Goal: Task Accomplishment & Management: Manage account settings

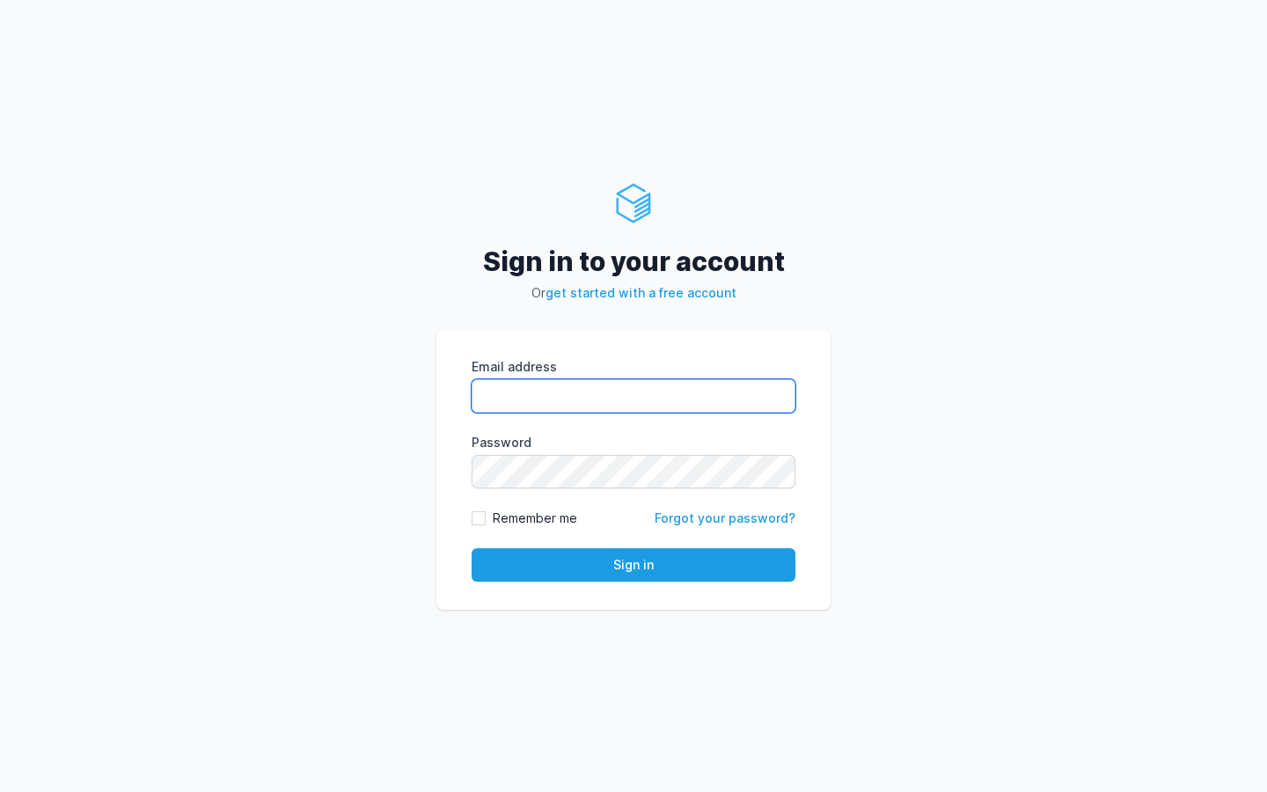
click at [548, 396] on input "Email address" at bounding box center [634, 395] width 324 height 33
click at [0, 791] on com-1password-button at bounding box center [0, 792] width 0 height 0
type input "kiran@cied.in"
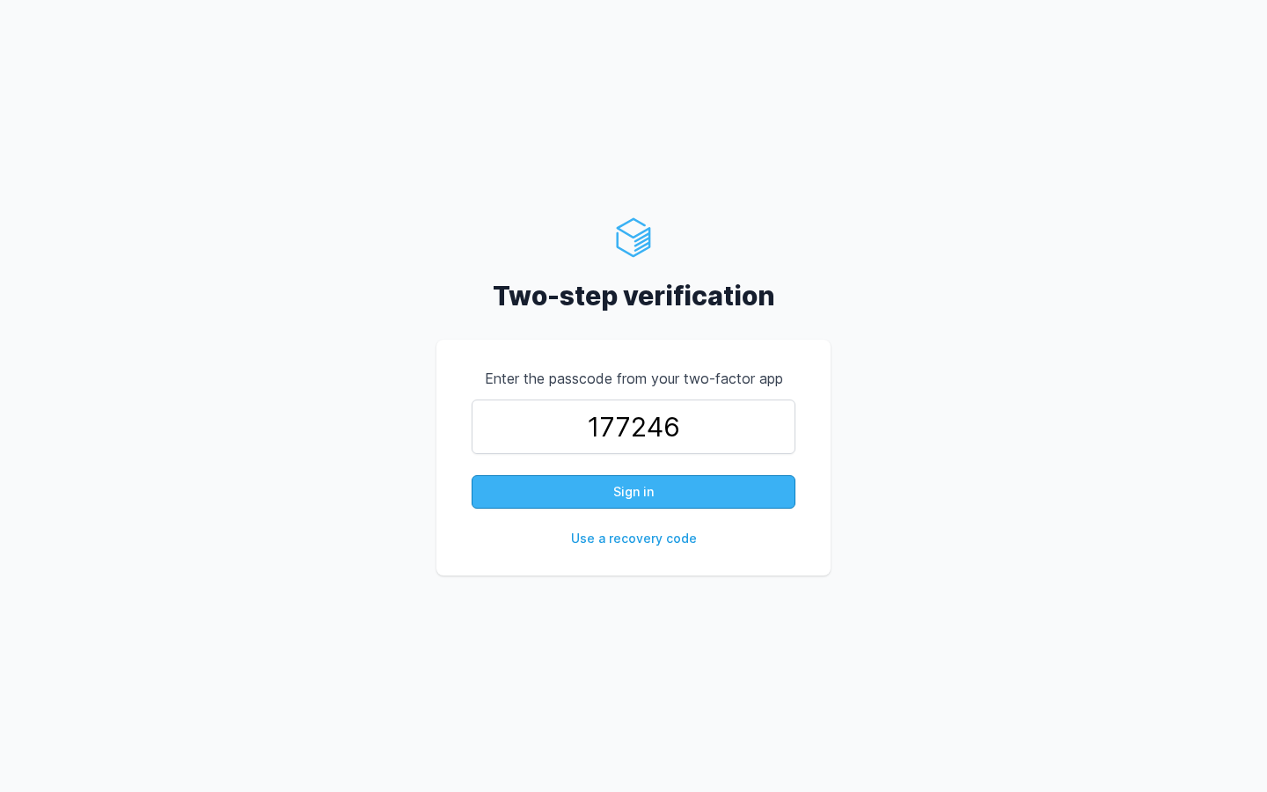
click at [598, 491] on button "Sign in" at bounding box center [634, 491] width 324 height 33
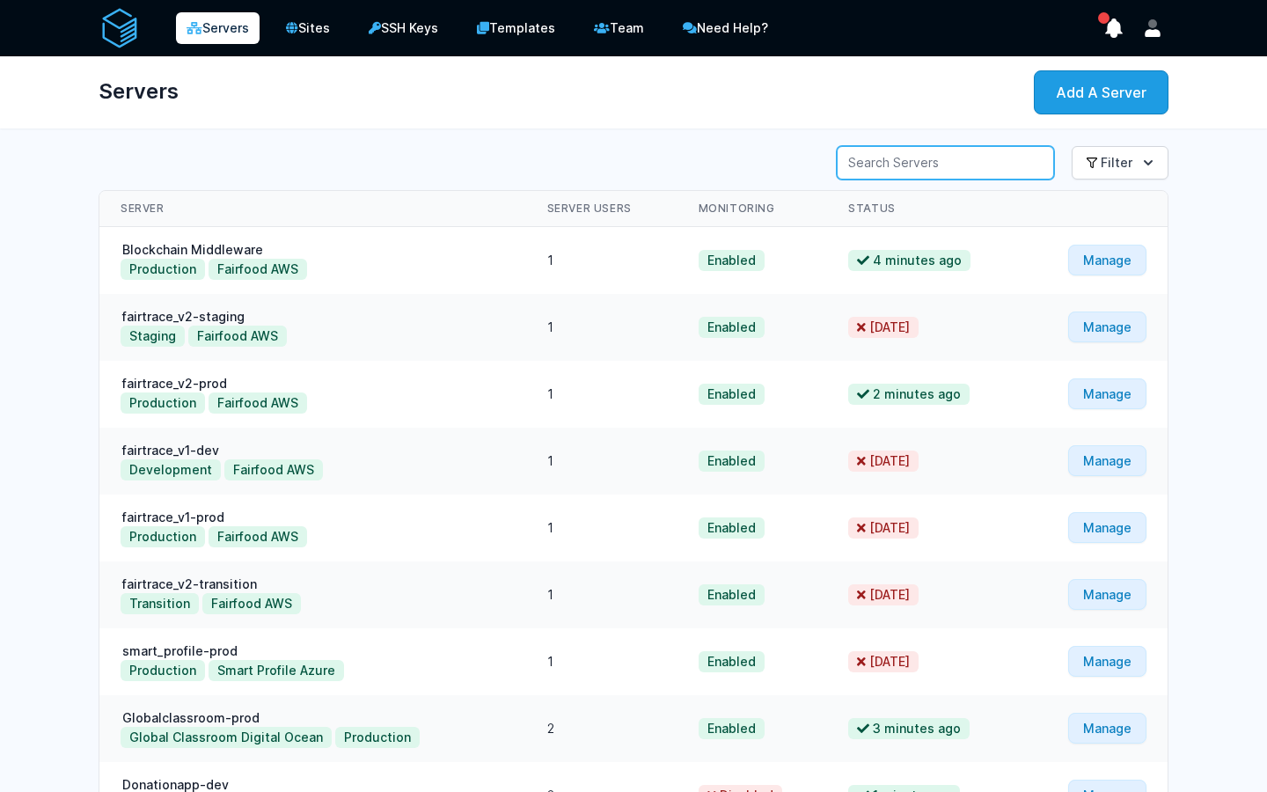
click at [1029, 163] on input "Server Search" at bounding box center [945, 162] width 217 height 33
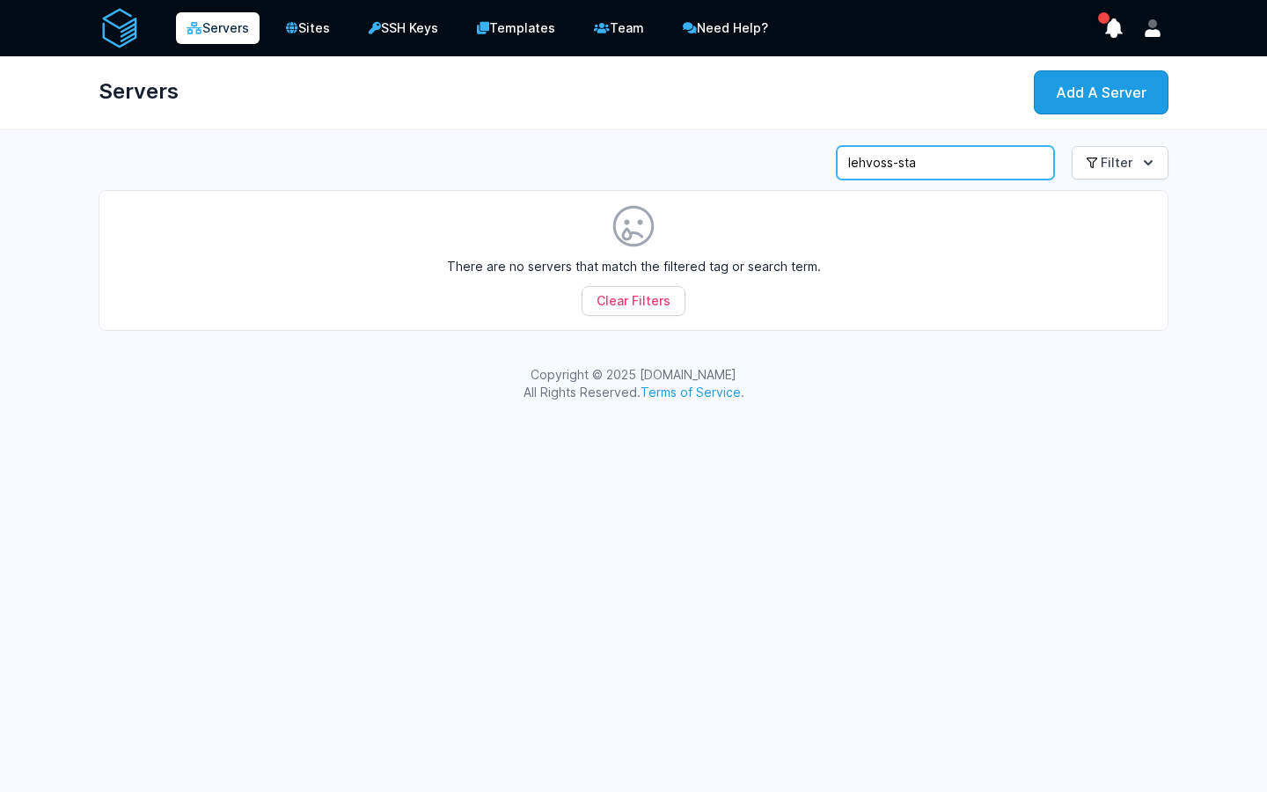
type input "lehvoss-sta"
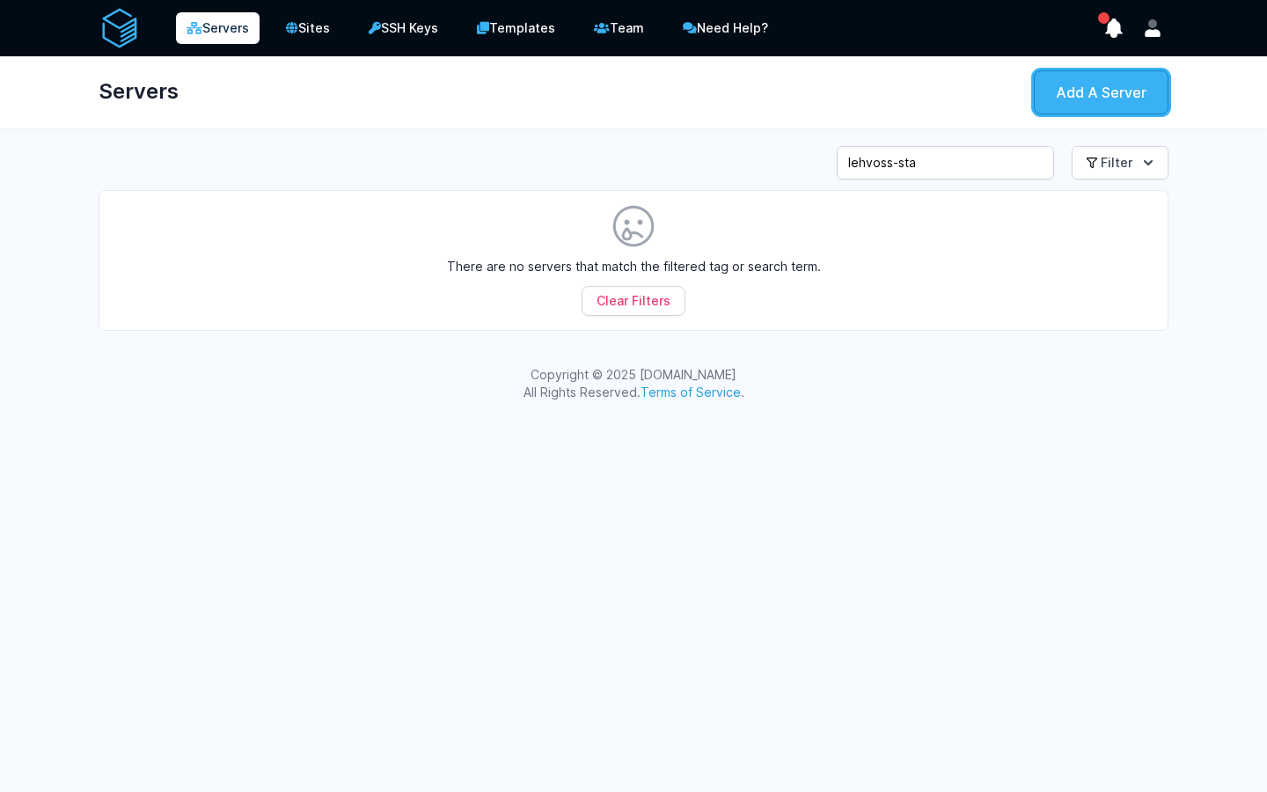
click at [1095, 91] on link "Add A Server" at bounding box center [1101, 92] width 135 height 44
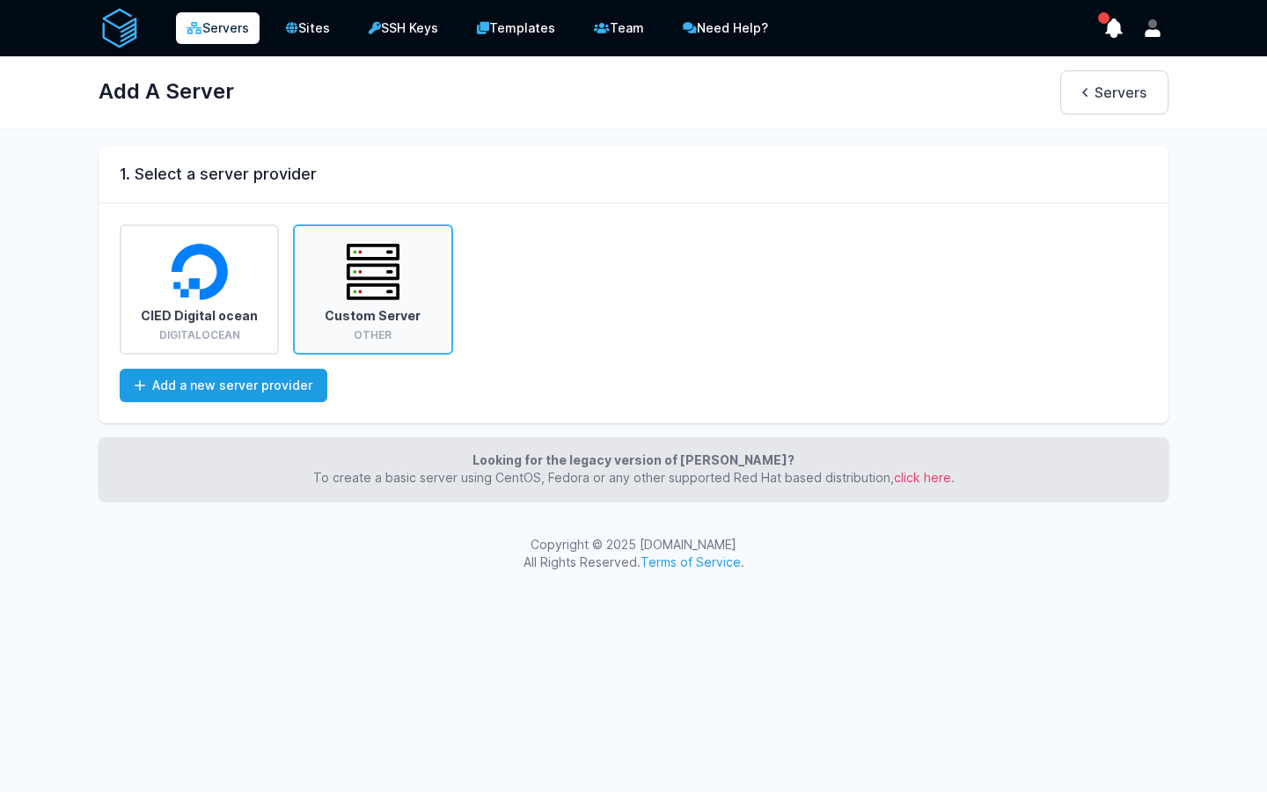
click at [367, 297] on img at bounding box center [373, 272] width 56 height 56
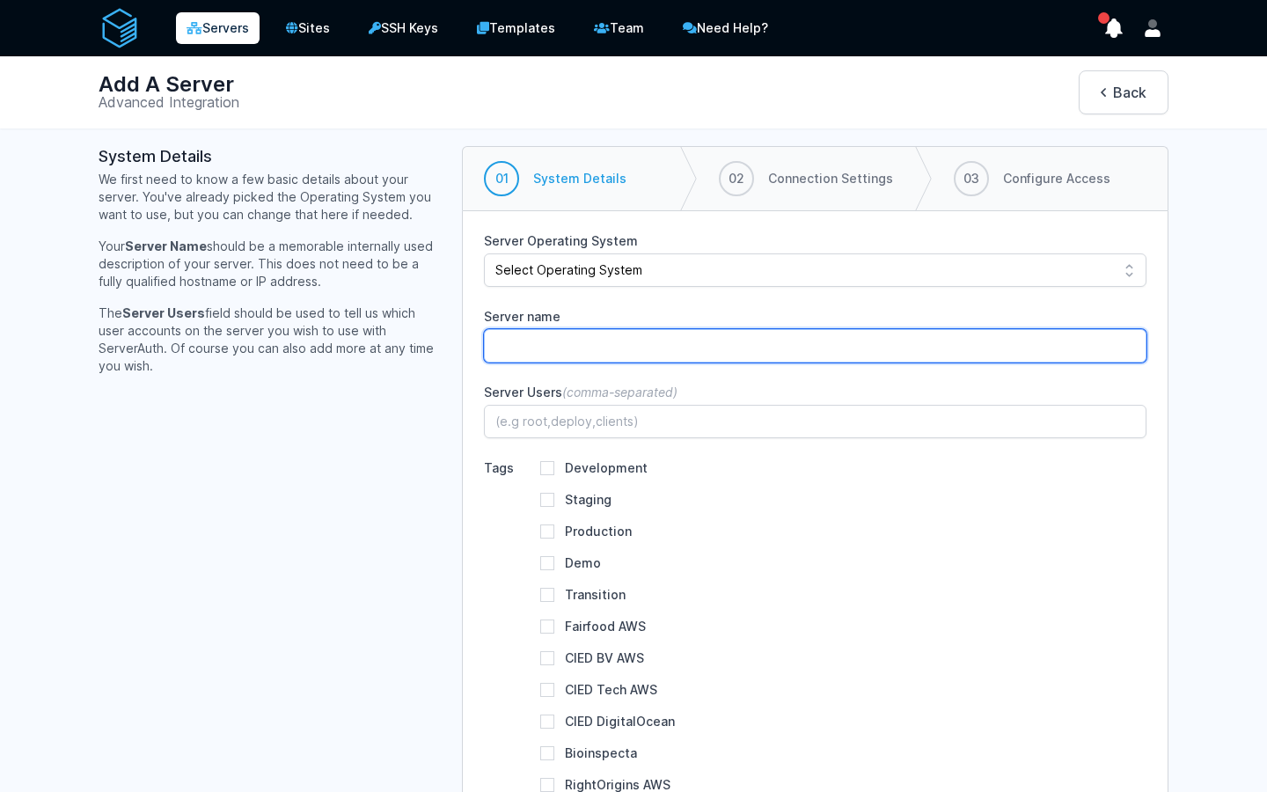
click at [661, 345] on input "Server name" at bounding box center [815, 345] width 662 height 33
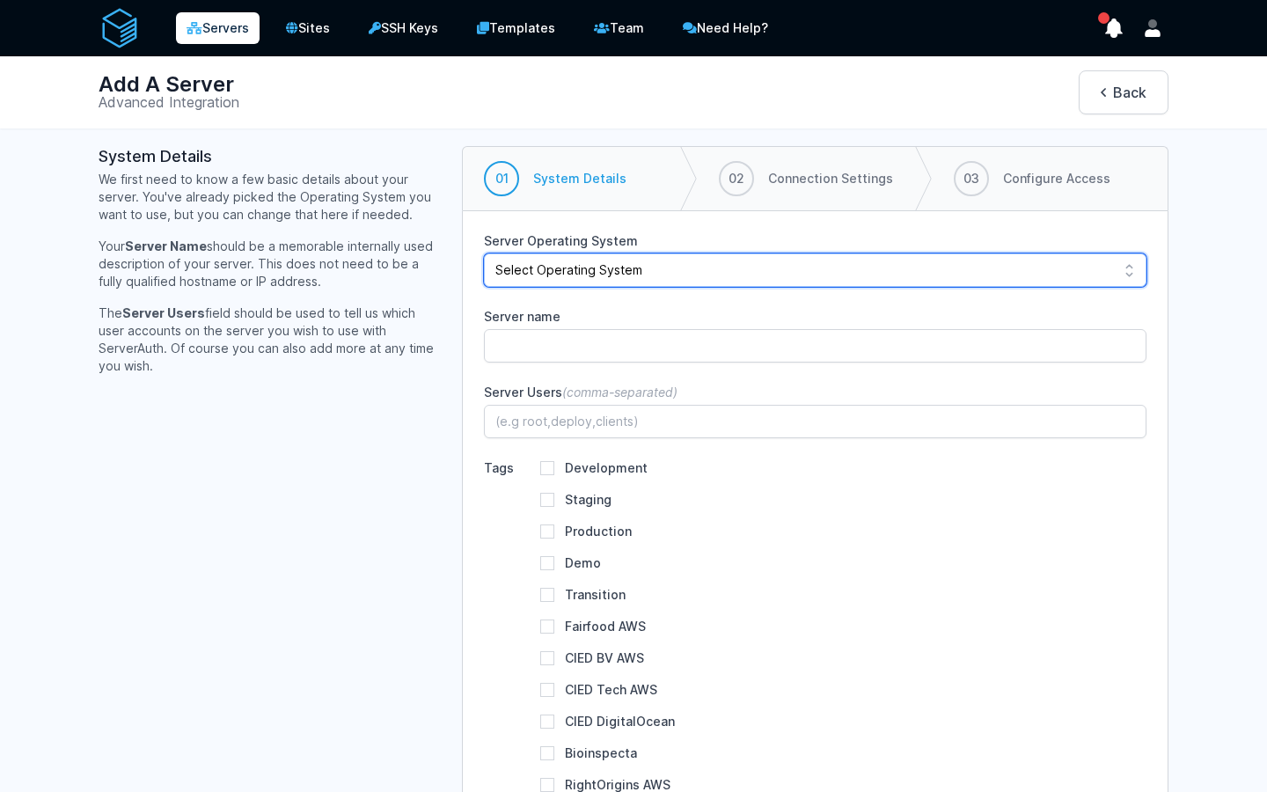
click at [655, 274] on select "Select Operating System Debian 12 (Bookworm) Debian 11 (Bullseye) Debian 10 (Bu…" at bounding box center [815, 269] width 662 height 33
select select "ubuntu-2004"
click at [484, 253] on select "Select Operating System Debian 12 (Bookworm) Debian 11 (Bullseye) Debian 10 (Bu…" at bounding box center [815, 269] width 662 height 33
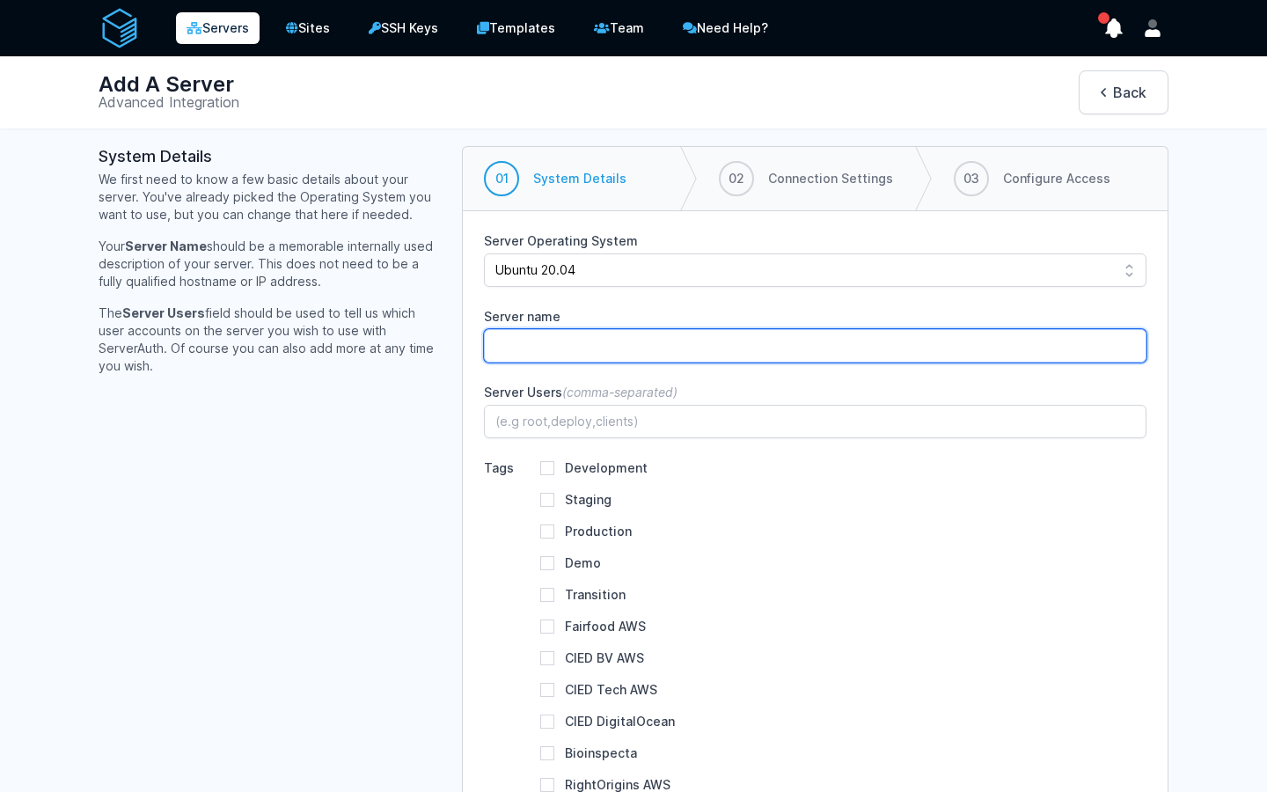
click at [588, 352] on input "Server name" at bounding box center [815, 345] width 662 height 33
type input "lehvoss-staging"
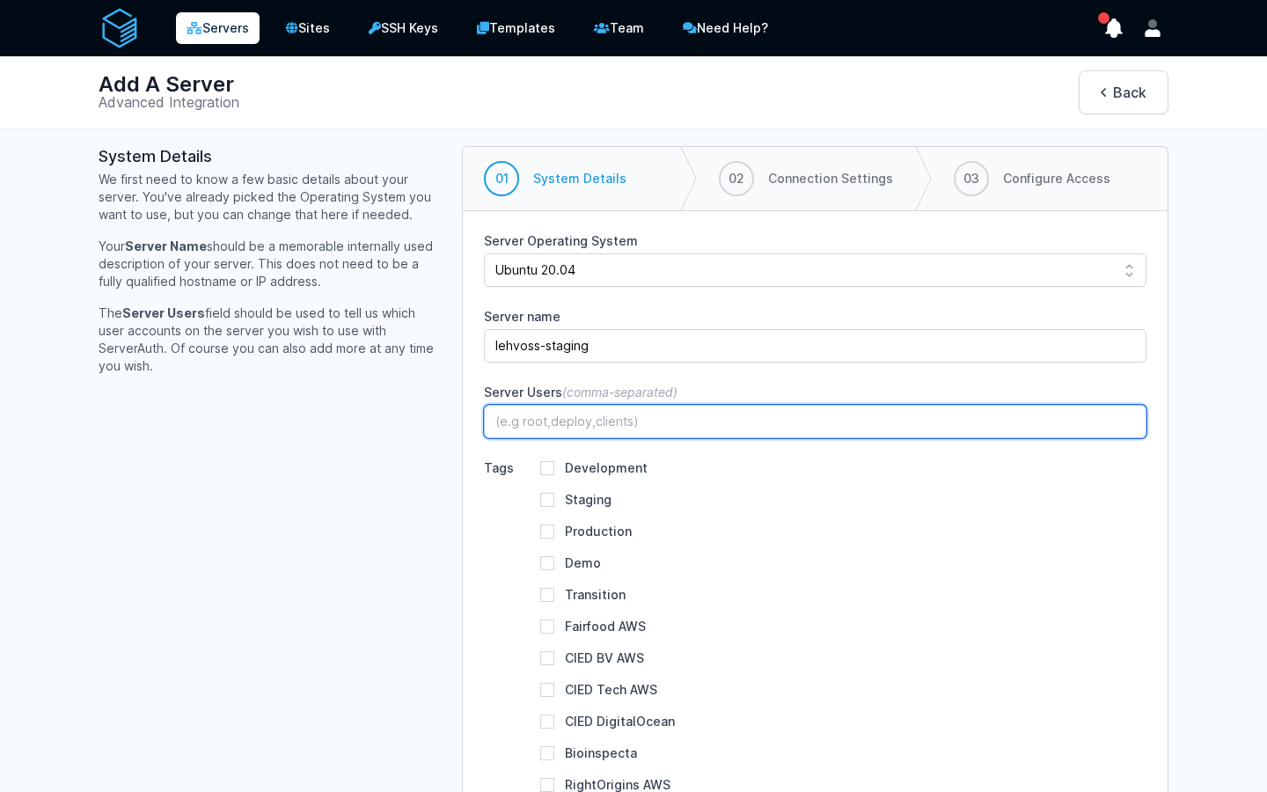
click at [574, 429] on input "Server Users (comma-separated)" at bounding box center [815, 421] width 662 height 33
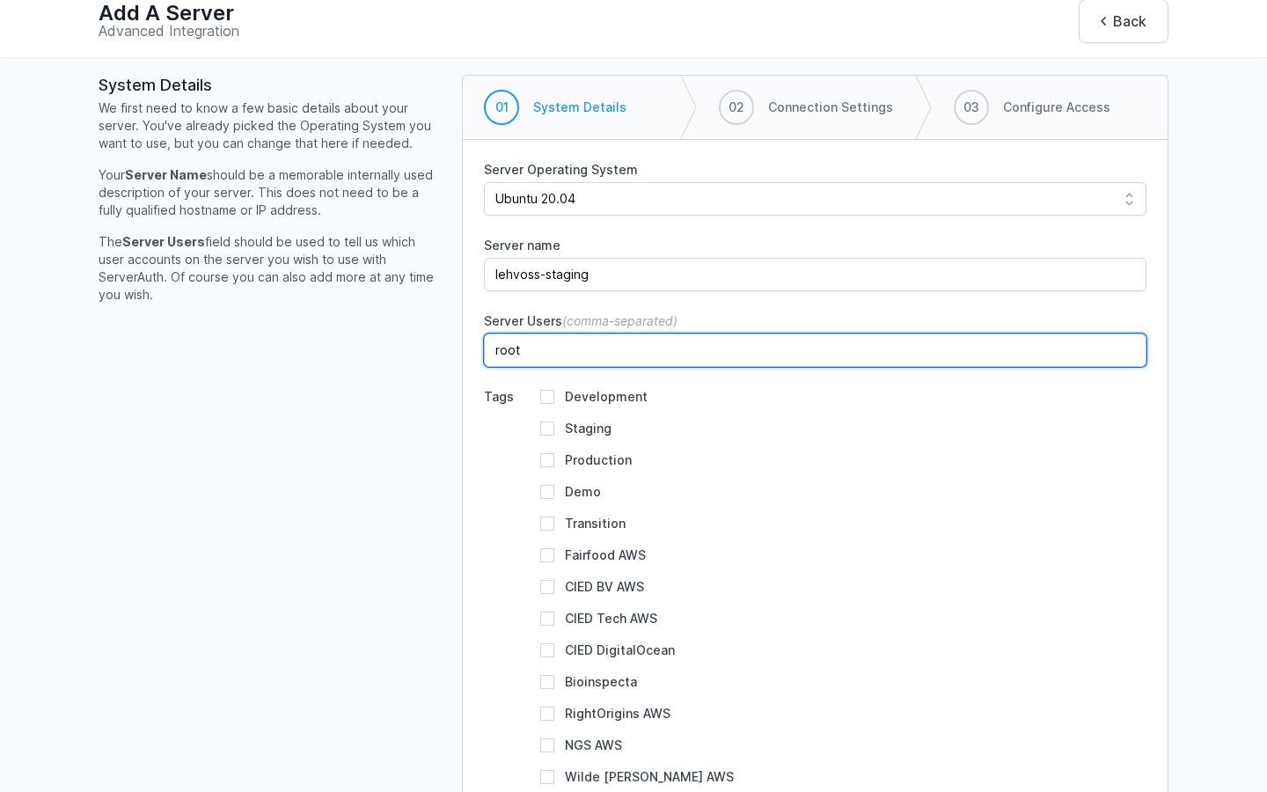
type input "root"
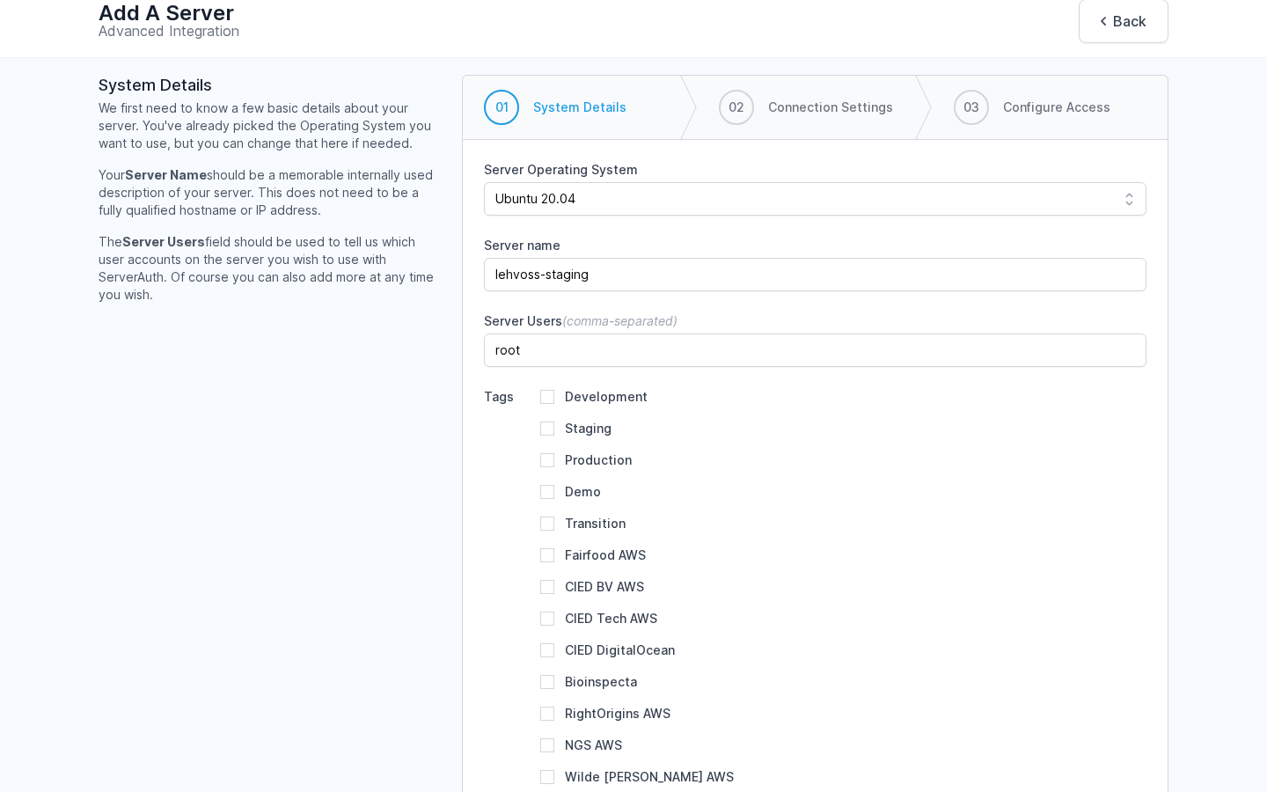
click at [586, 426] on label "Staging" at bounding box center [588, 428] width 47 height 15
click at [554, 426] on input "Staging" at bounding box center [547, 428] width 14 height 14
checkbox input "true"
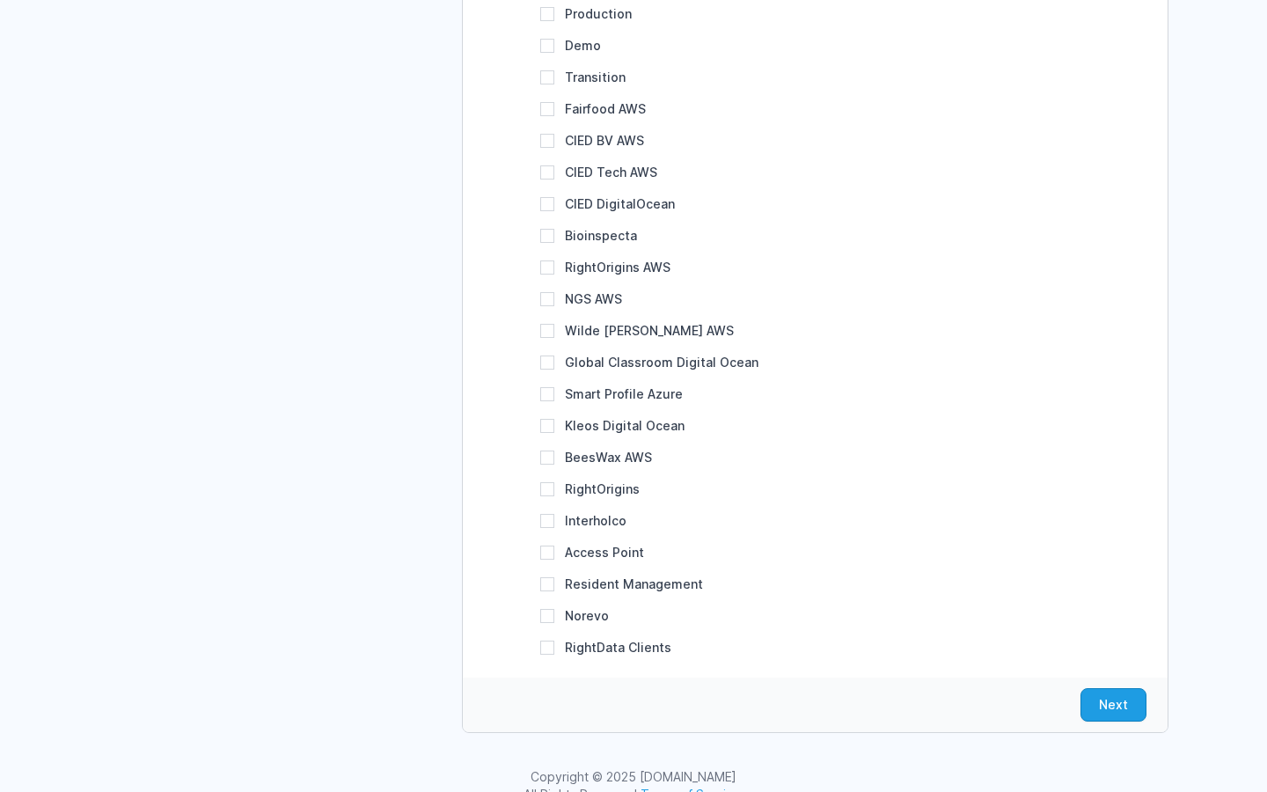
scroll to position [546, 0]
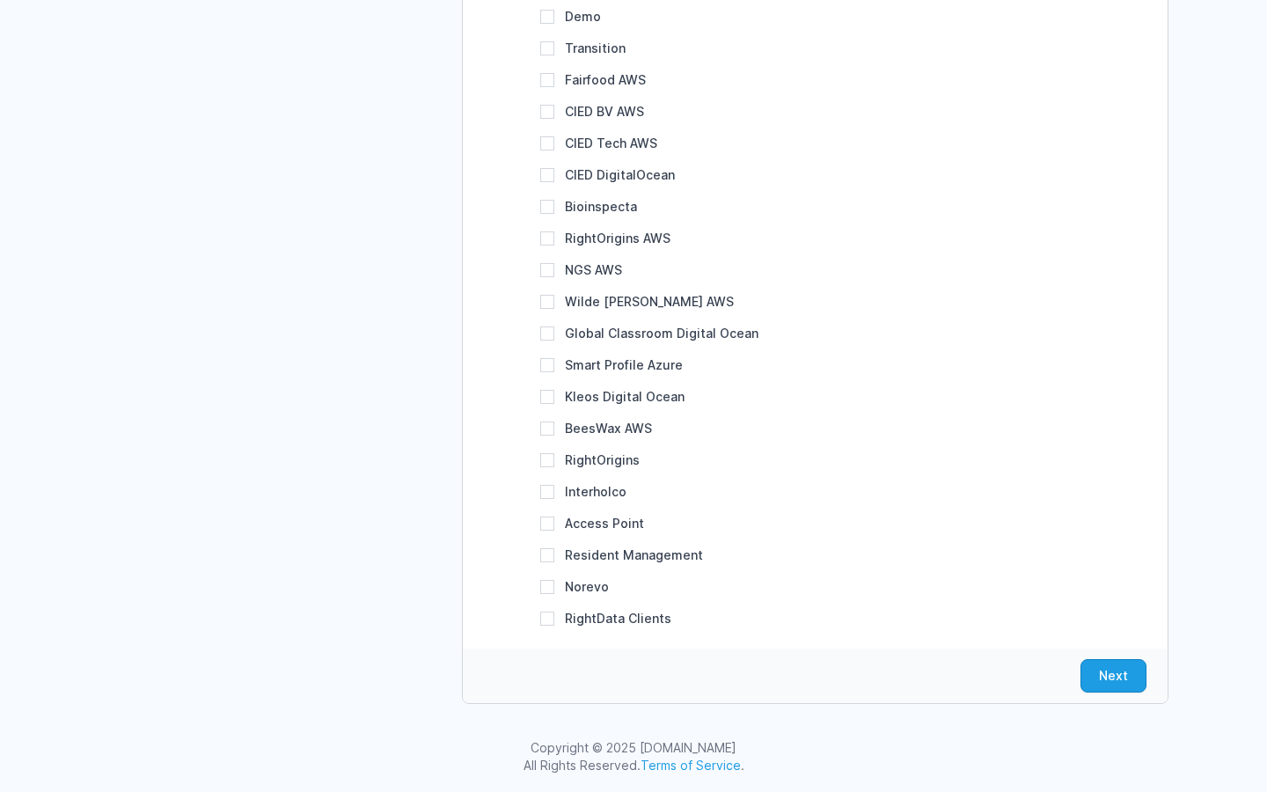
click at [606, 614] on label "RightData Clients" at bounding box center [618, 618] width 106 height 15
click at [554, 614] on input "RightData Clients" at bounding box center [547, 618] width 14 height 14
checkbox input "true"
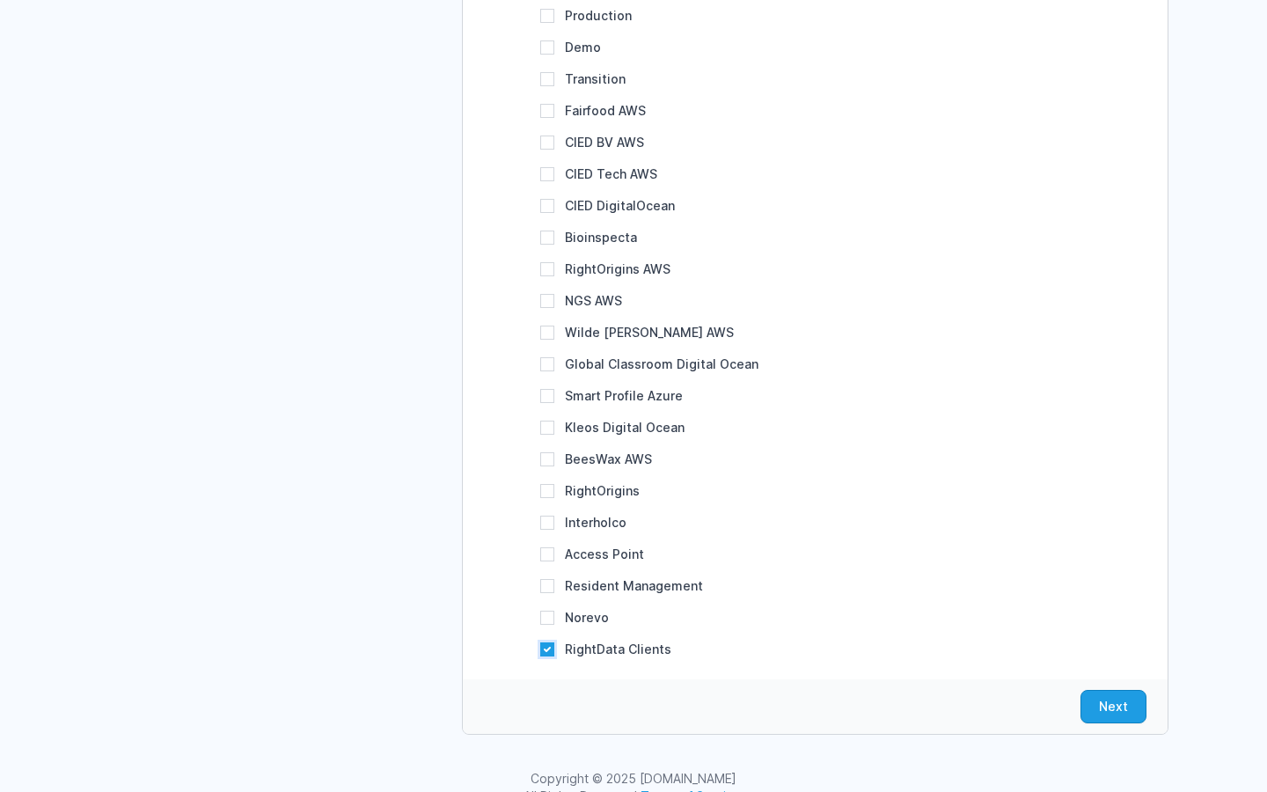
scroll to position [525, 0]
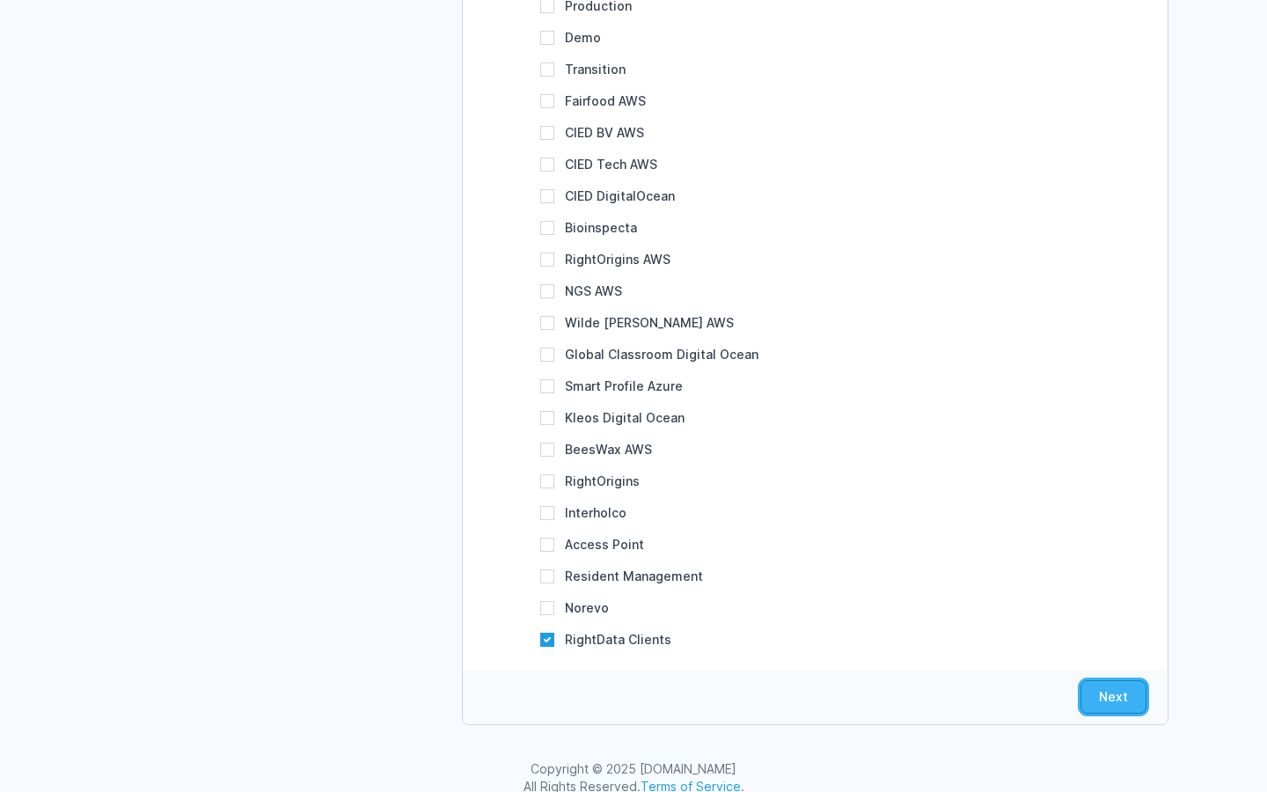
click at [1092, 698] on button "Next" at bounding box center [1113, 696] width 66 height 33
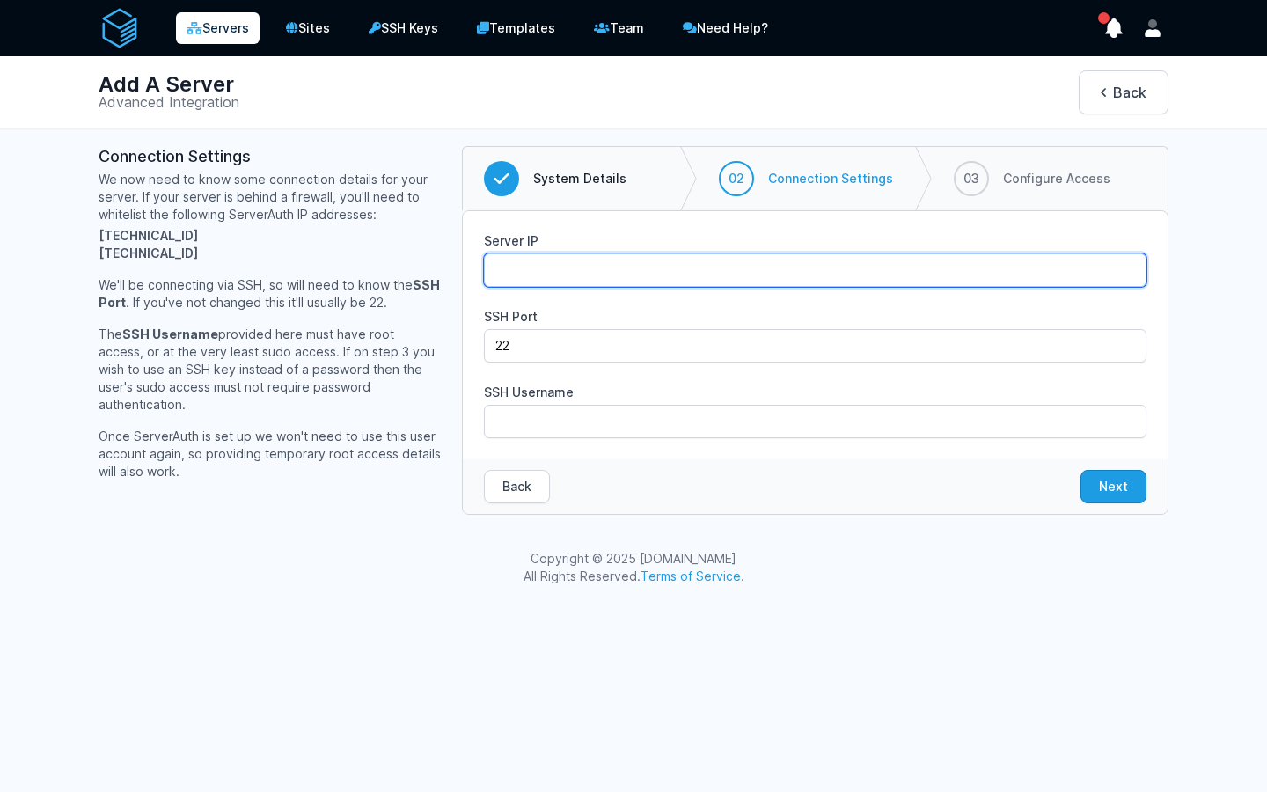
click at [562, 267] on input "Server IP" at bounding box center [815, 269] width 662 height 33
paste input "164.92.245.194"
type input "164.92.245.194"
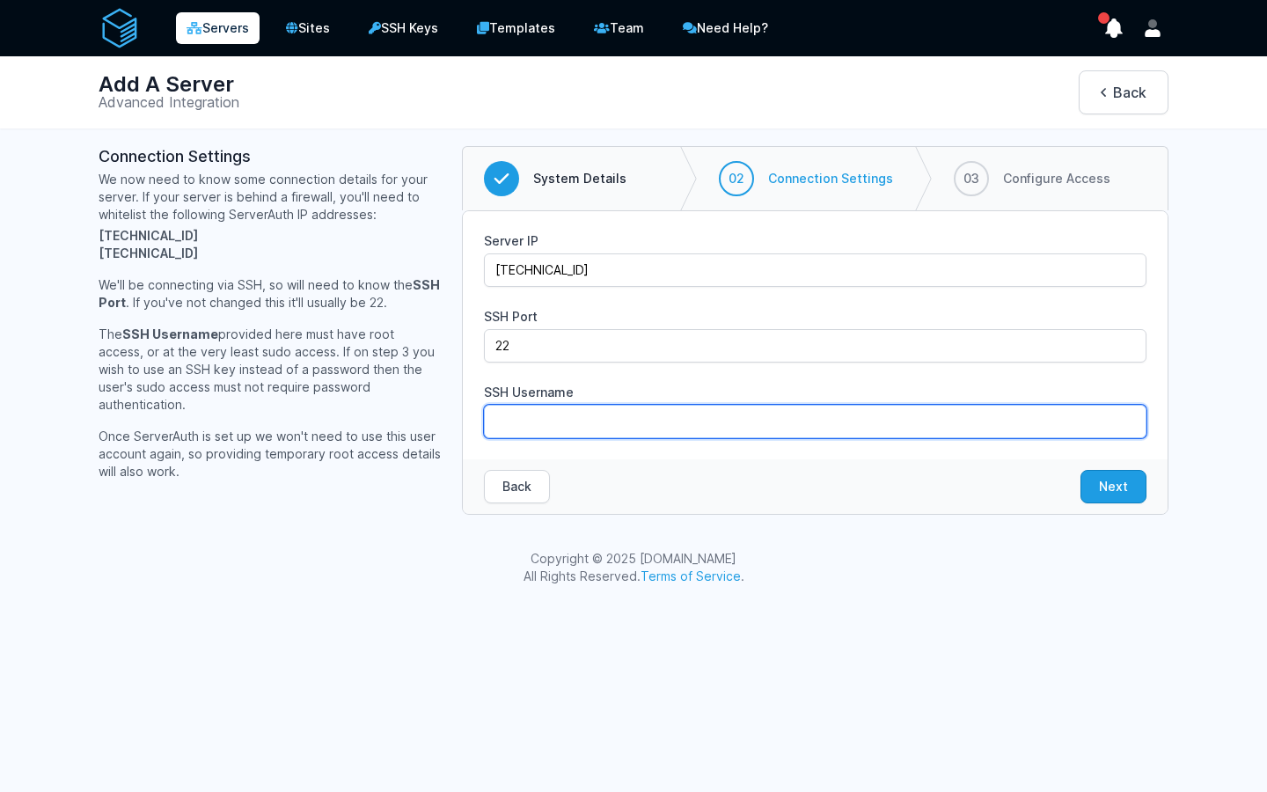
click at [590, 424] on input "SSH Username" at bounding box center [815, 421] width 662 height 33
type input "root"
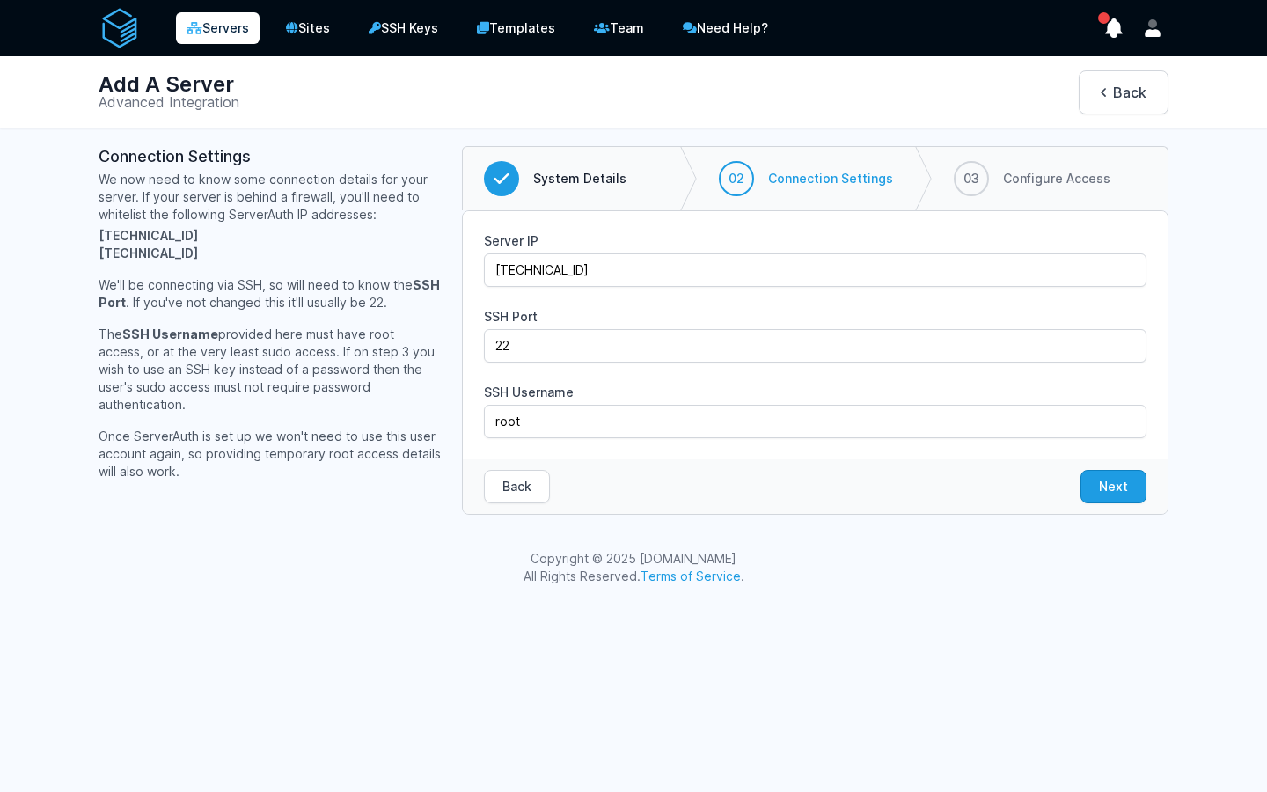
click at [867, 559] on div "Copyright © 2025 ServerAuth.com All Rights Reserved. Terms of Service ." at bounding box center [633, 567] width 1267 height 70
click at [1127, 487] on button "Next" at bounding box center [1113, 486] width 66 height 33
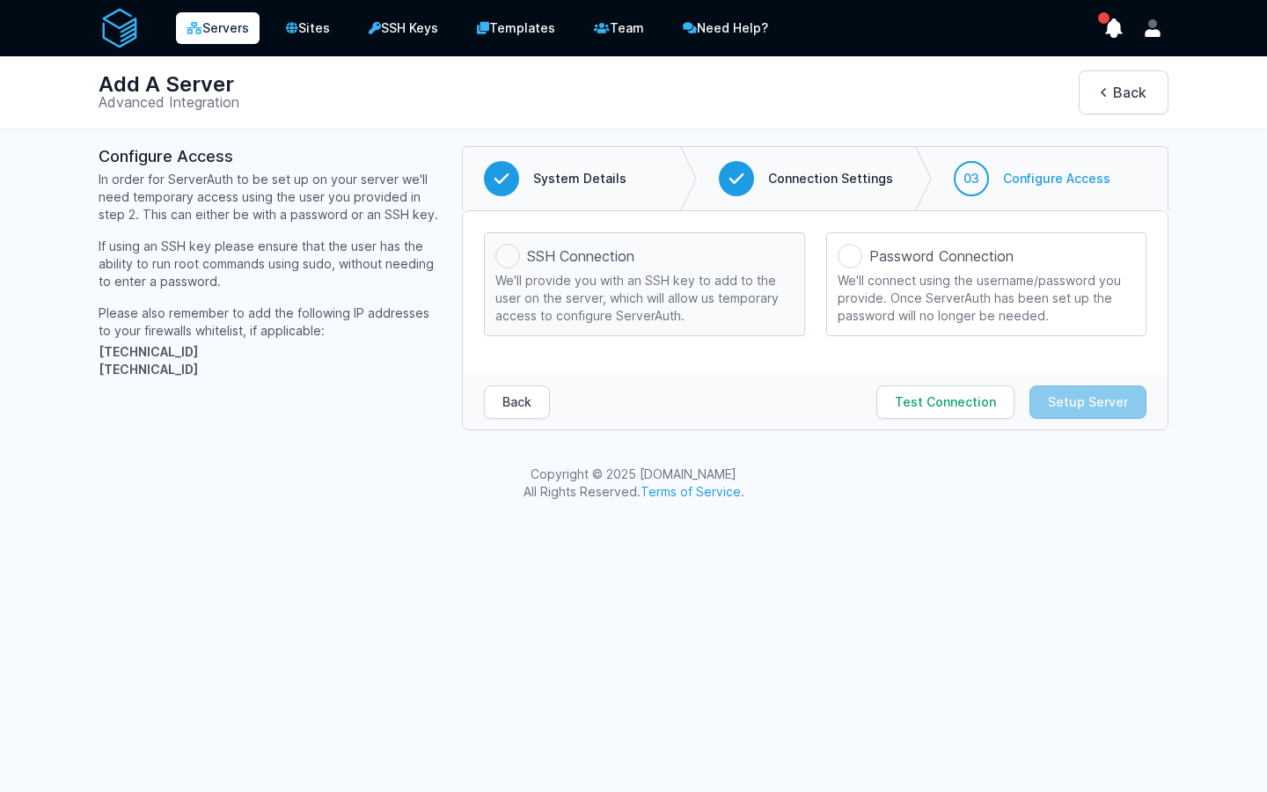
click at [577, 250] on span "SSH Connection" at bounding box center [580, 255] width 107 height 21
click at [0, 0] on input "SSH Connection We'll provide you with an SSH key to add to the user on the serv…" at bounding box center [0, 0] width 0 height 0
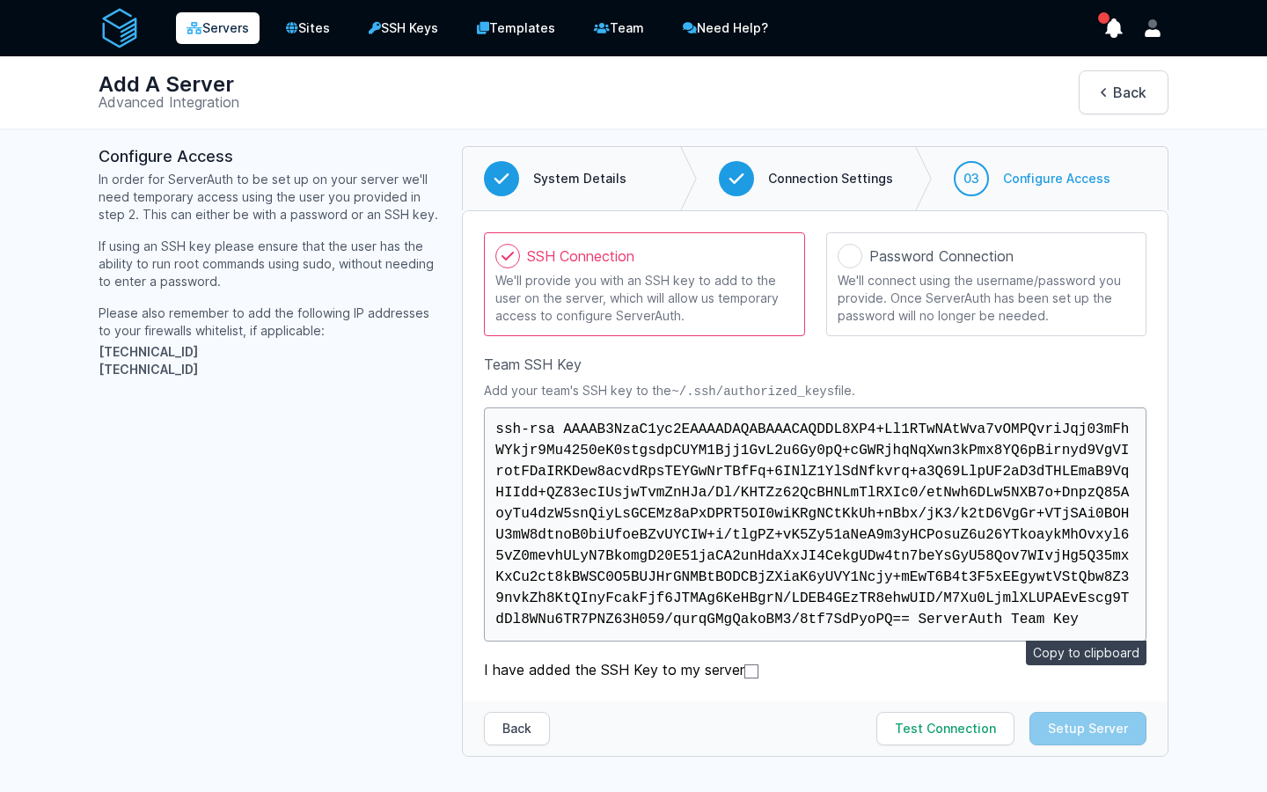
click at [1068, 660] on button "Copy to clipboard" at bounding box center [1086, 652] width 121 height 25
drag, startPoint x: 836, startPoint y: 391, endPoint x: 669, endPoint y: 385, distance: 167.3
click at [669, 385] on p "Add your team's SSH key to the ~/.ssh/authorized_keys file." at bounding box center [815, 391] width 662 height 18
copy p "~/.ssh/authorized_keys"
click at [1086, 646] on button "Copy to clipboard" at bounding box center [1086, 652] width 121 height 25
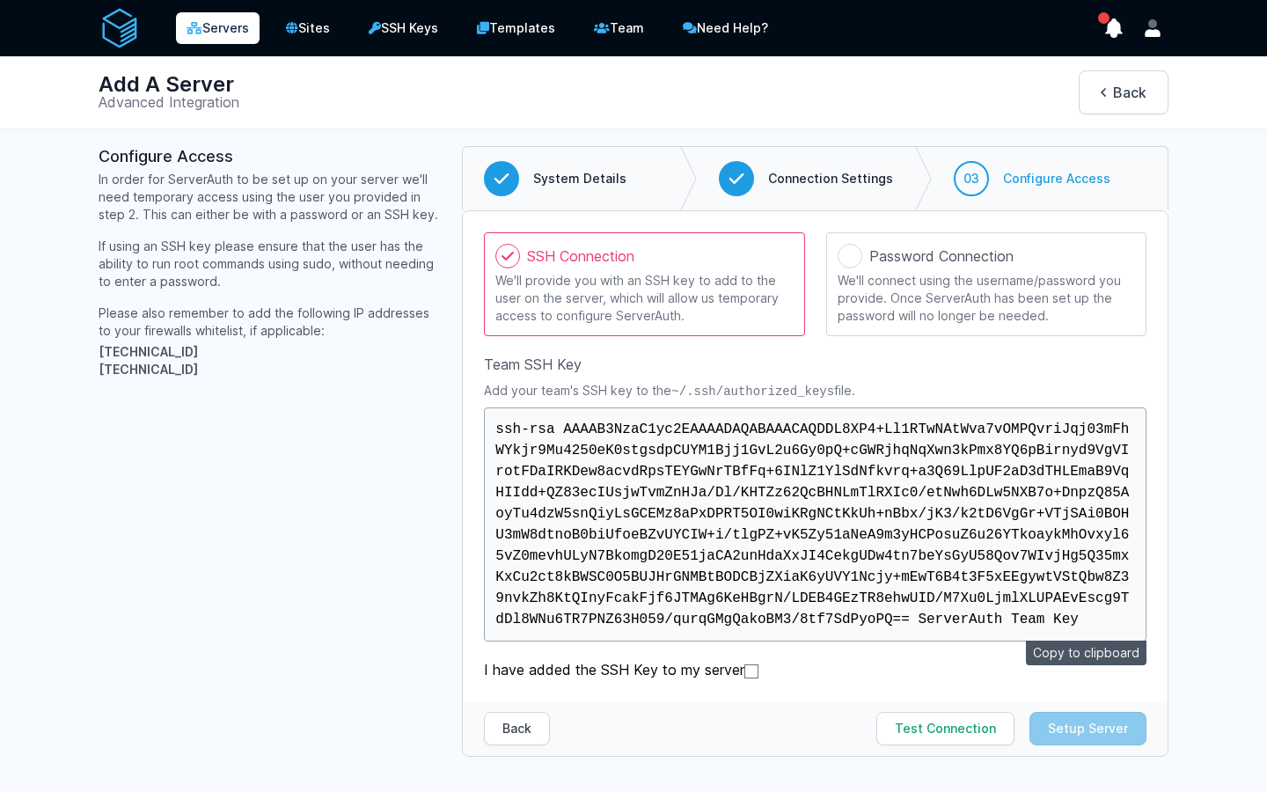
click at [742, 671] on label "I have added the SSH Key to my server" at bounding box center [815, 669] width 662 height 21
click at [744, 671] on input "I have added the SSH Key to my server" at bounding box center [751, 671] width 14 height 14
checkbox input "true"
click at [947, 729] on button "Test Connection" at bounding box center [945, 728] width 138 height 33
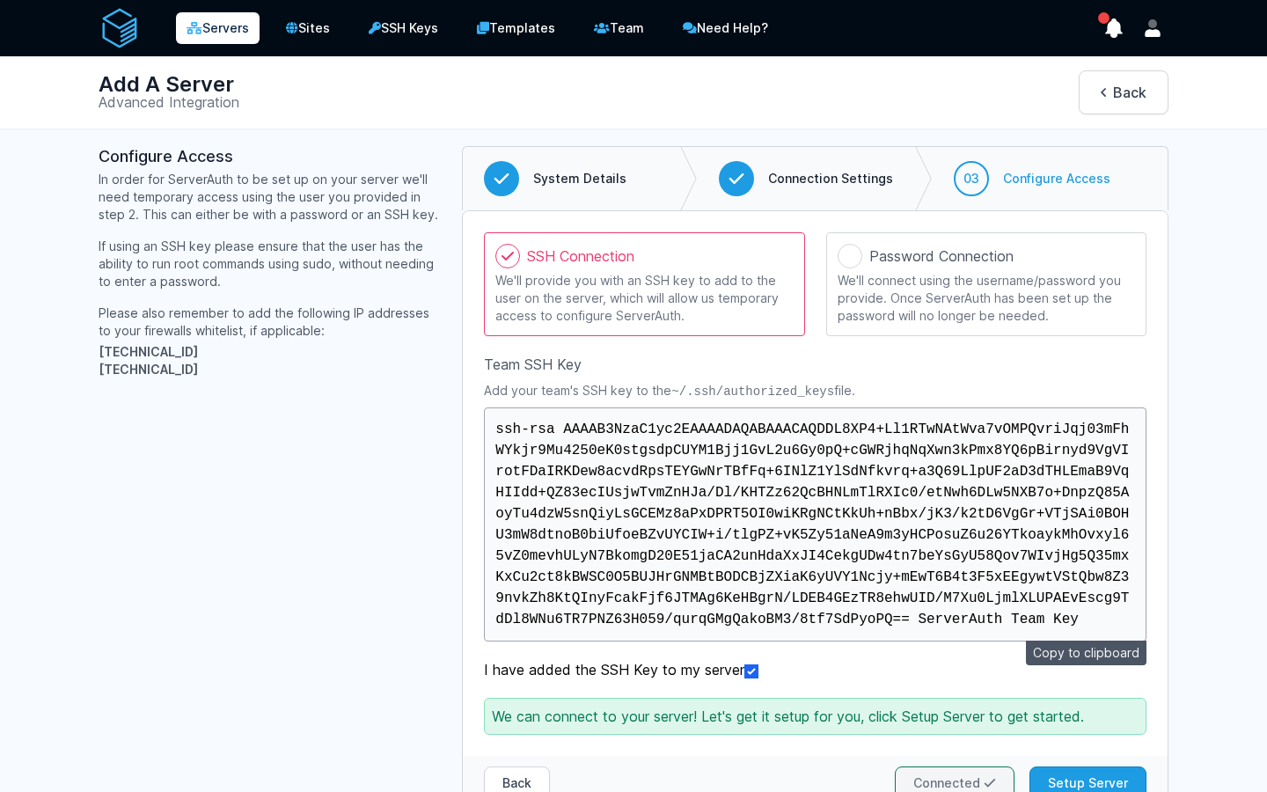
click at [949, 780] on button "Connected" at bounding box center [955, 782] width 120 height 33
click at [1094, 772] on button "Setup Server" at bounding box center [1087, 782] width 117 height 33
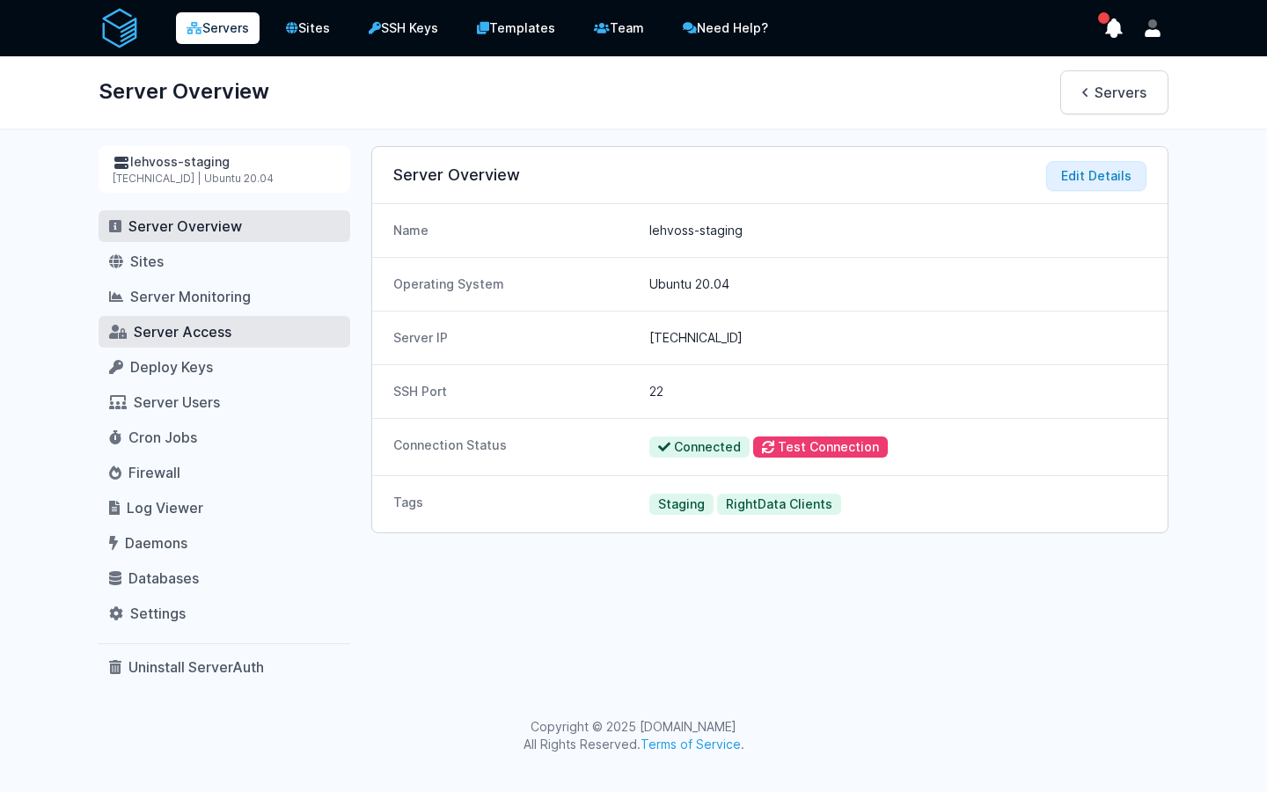
click at [214, 329] on span "Server Access" at bounding box center [183, 332] width 98 height 18
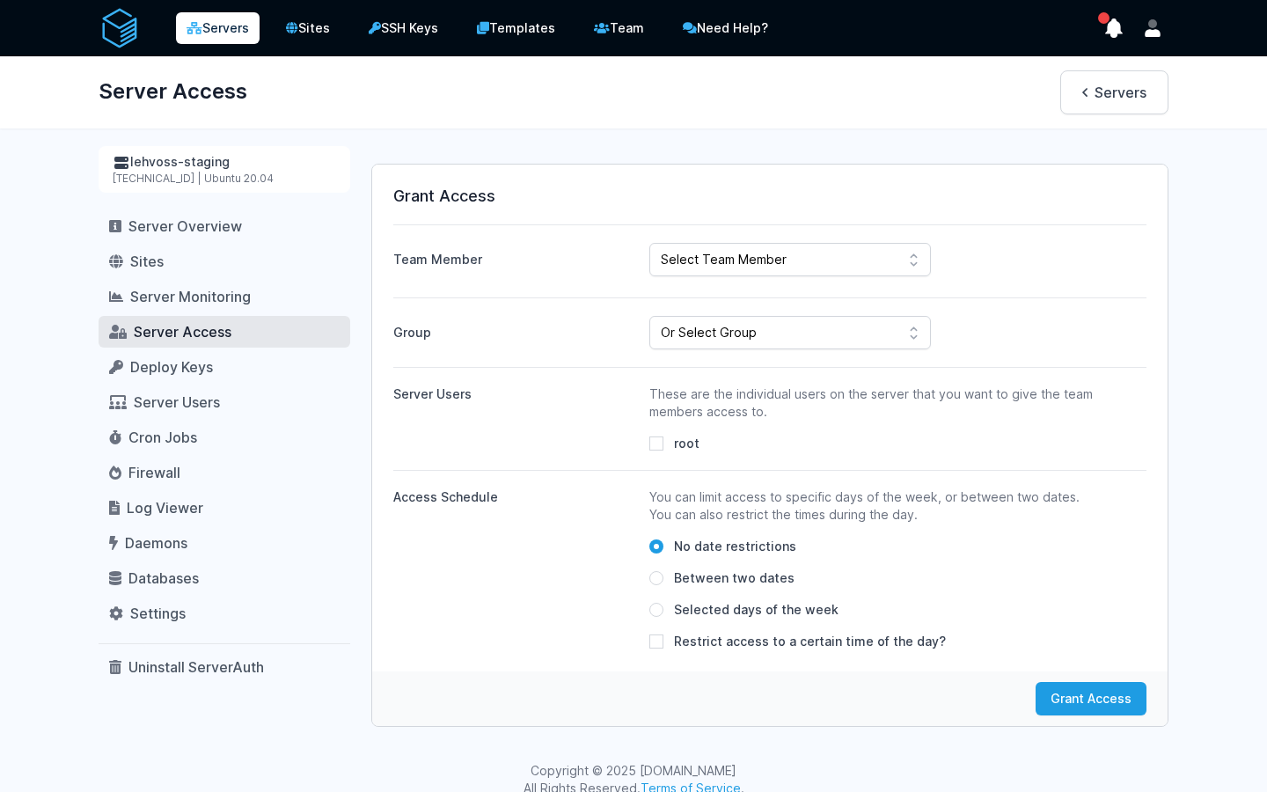
scroll to position [23, 0]
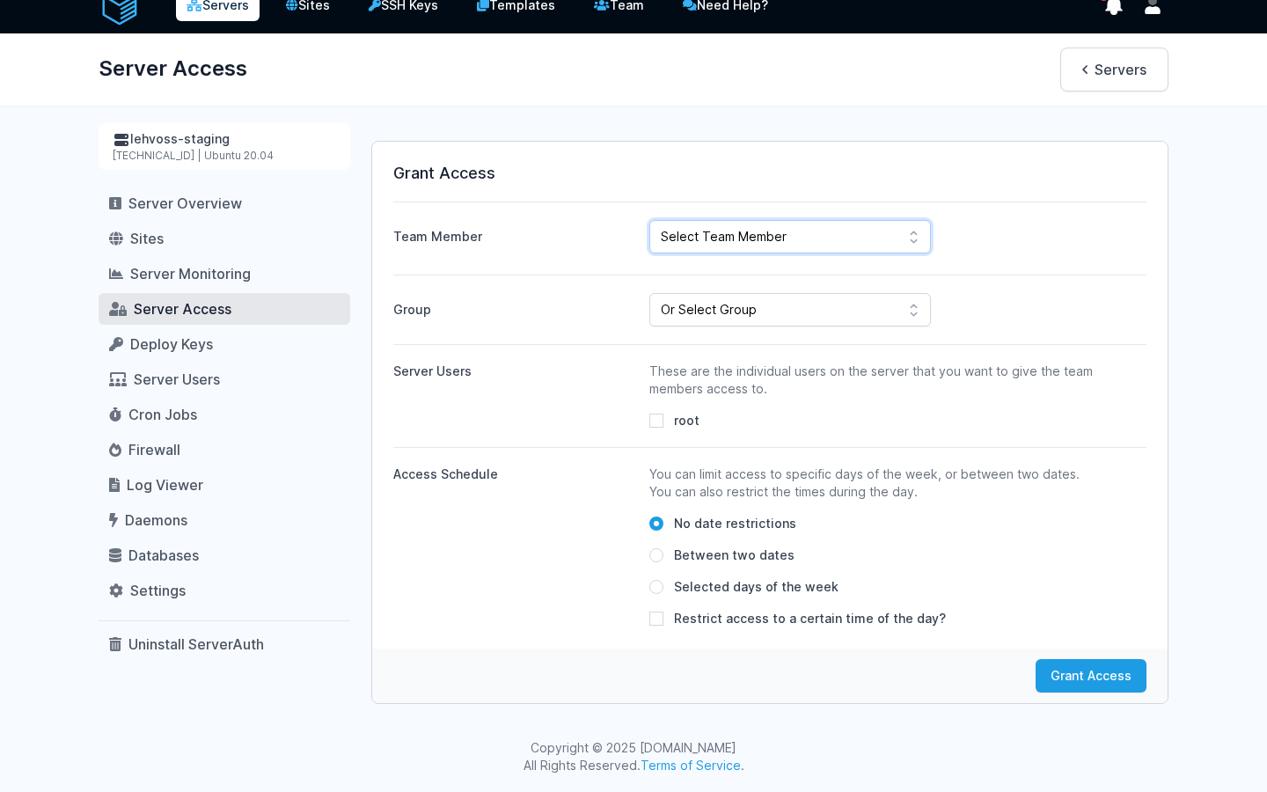
click at [776, 236] on select "Select Team Member Sudeesh Sankaran Kiran UK Pillai Gogul Chalil Vengara ahdil …" at bounding box center [790, 236] width 282 height 33
select select "443"
click at [649, 220] on select "Select Team Member Sudeesh Sankaran Kiran UK Pillai Gogul Chalil Vengara ahdil …" at bounding box center [790, 236] width 282 height 33
click at [771, 311] on select "Or Select Group Fairfood Smartprofile CIED Inhouse Bioinspecta NGS CBSOFT Audit…" at bounding box center [790, 309] width 282 height 33
select select "162"
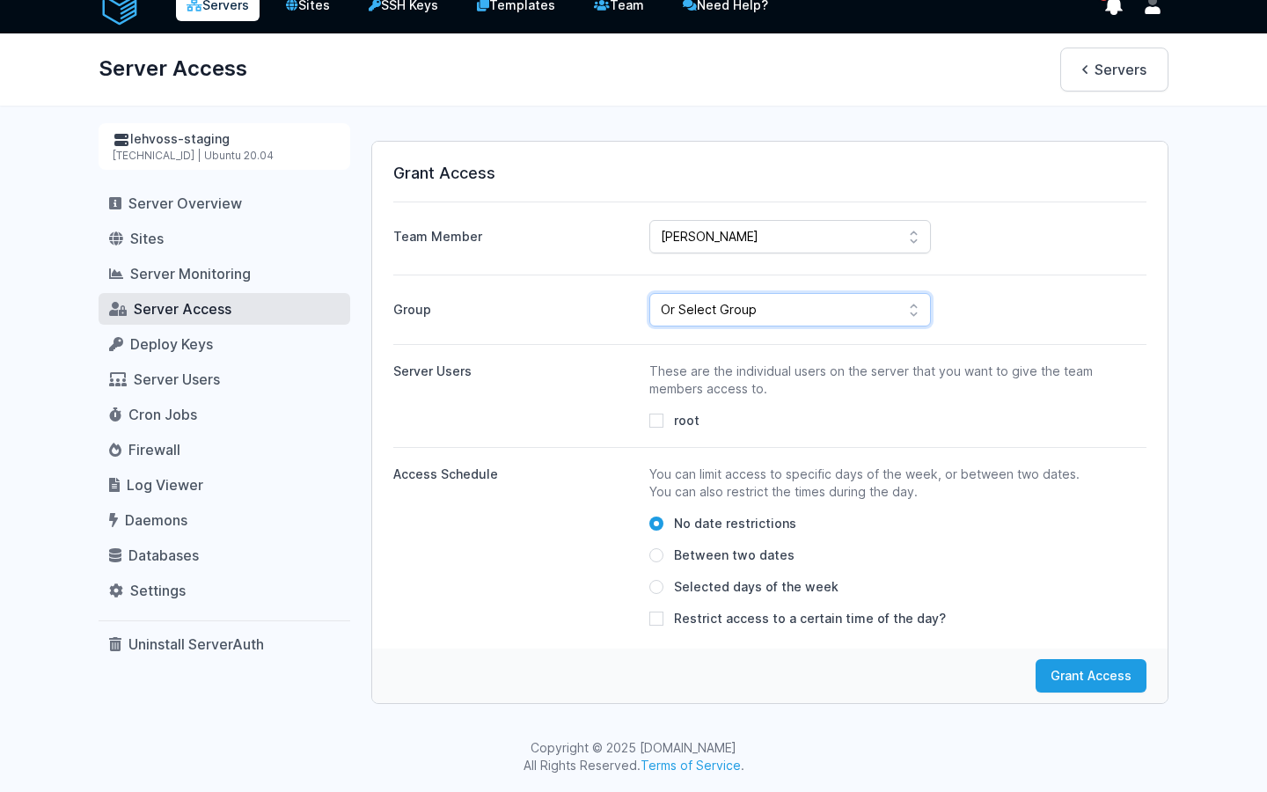
click at [649, 293] on select "Or Select Group Fairfood Smartprofile CIED Inhouse Bioinspecta NGS CBSOFT Audit…" at bounding box center [790, 309] width 282 height 33
click at [680, 418] on span "root" at bounding box center [687, 421] width 26 height 18
click at [663, 418] on input "root" at bounding box center [656, 420] width 14 height 14
checkbox input "true"
click at [1089, 688] on button "Grant Access" at bounding box center [1090, 675] width 111 height 33
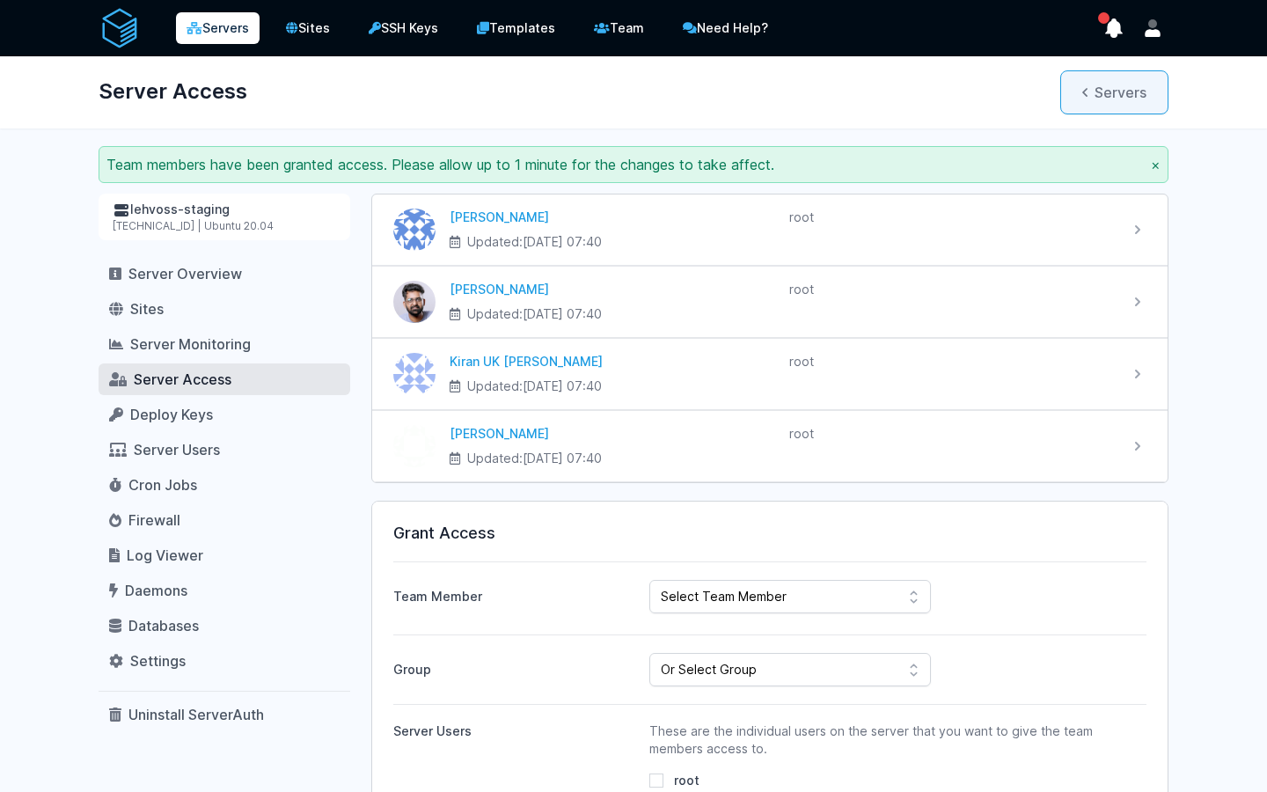
click at [1100, 91] on link "Servers" at bounding box center [1114, 92] width 108 height 44
